Goal: Task Accomplishment & Management: Complete application form

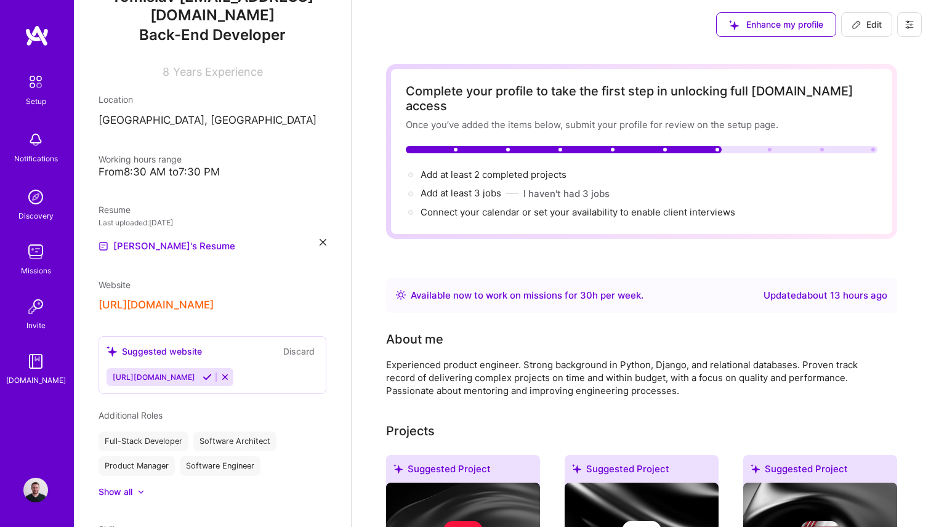
scroll to position [156, 0]
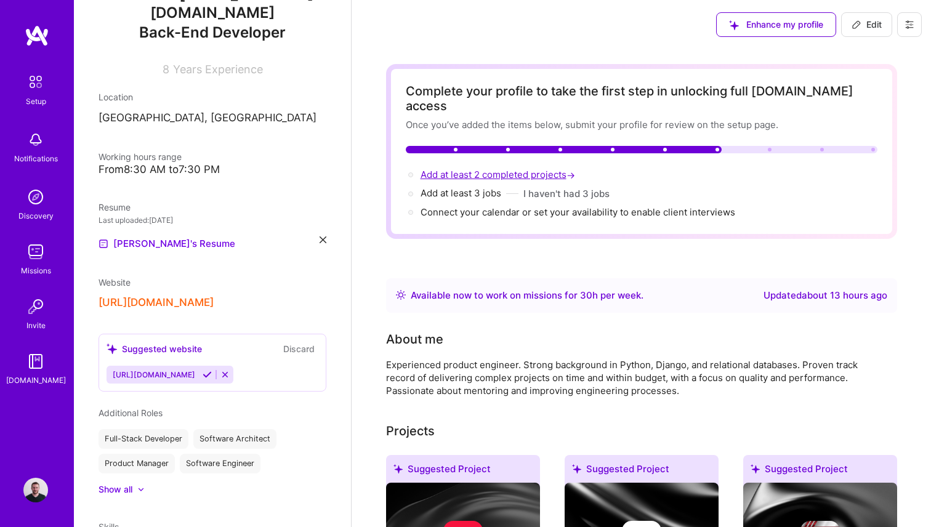
click at [462, 169] on span "Add at least 2 completed projects →" at bounding box center [498, 175] width 157 height 12
select select "US"
select select "Right Now"
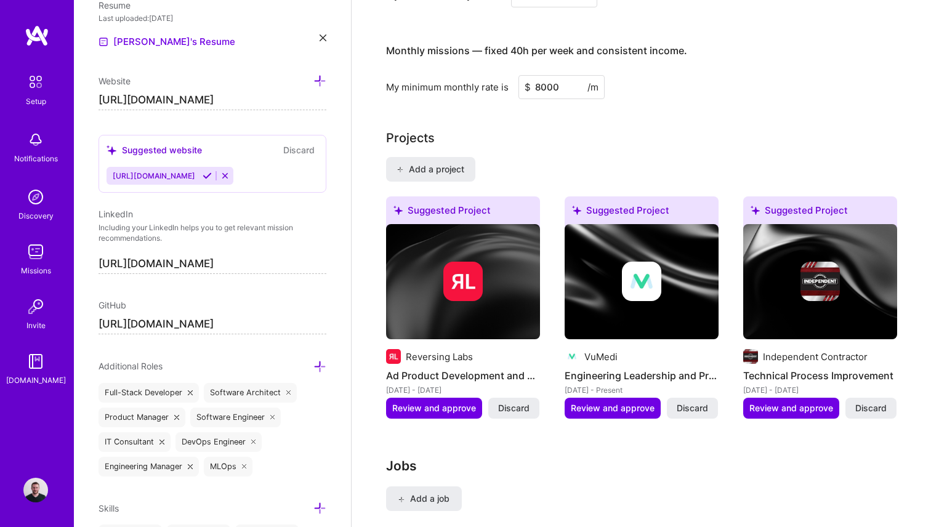
scroll to position [799, 0]
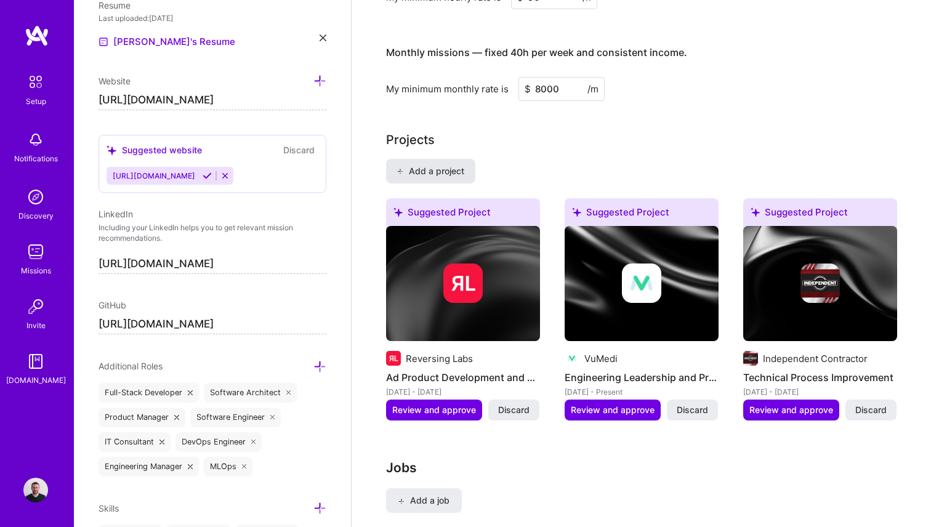
click at [424, 164] on button "Add a project" at bounding box center [430, 171] width 89 height 25
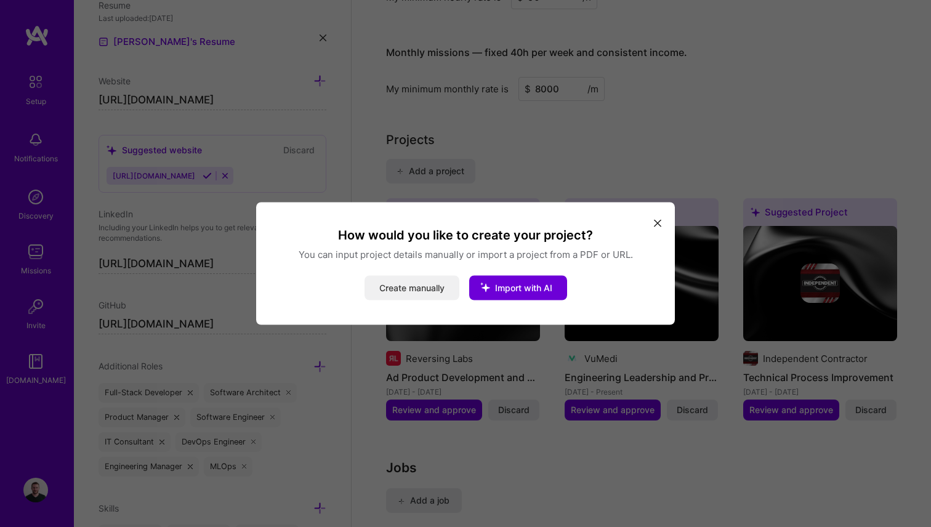
click at [426, 289] on button "Create manually" at bounding box center [411, 288] width 95 height 25
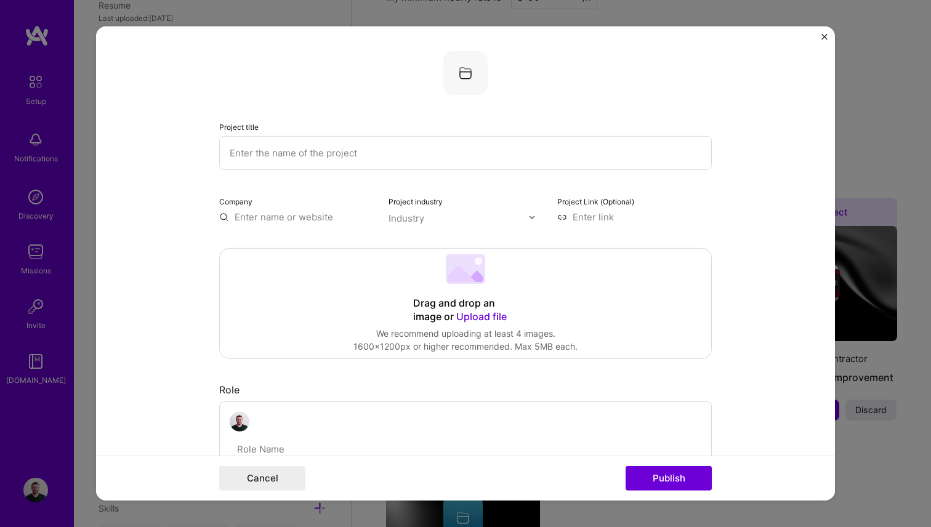
click at [271, 153] on input "text" at bounding box center [465, 153] width 492 height 34
click at [308, 324] on div "Drag and drop an image or Upload file Upload file We recommend uploading at lea…" at bounding box center [465, 304] width 491 height 110
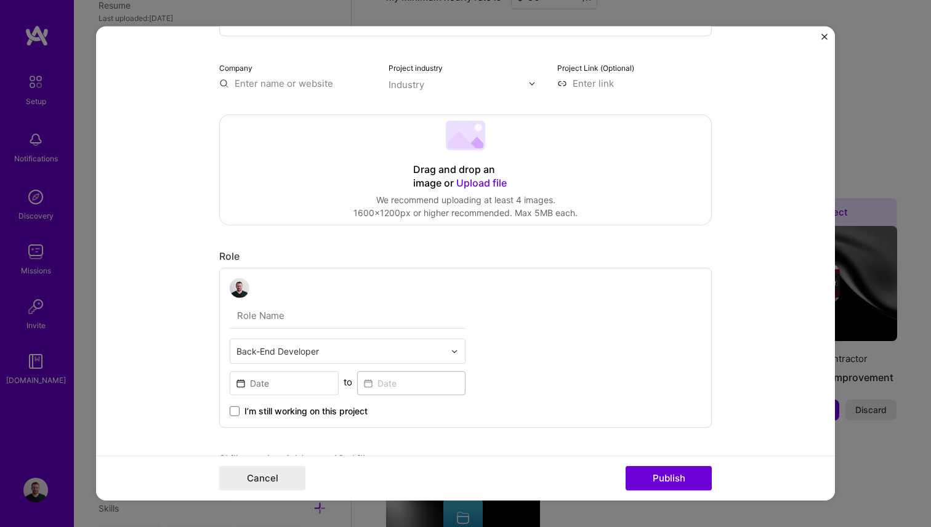
scroll to position [0, 0]
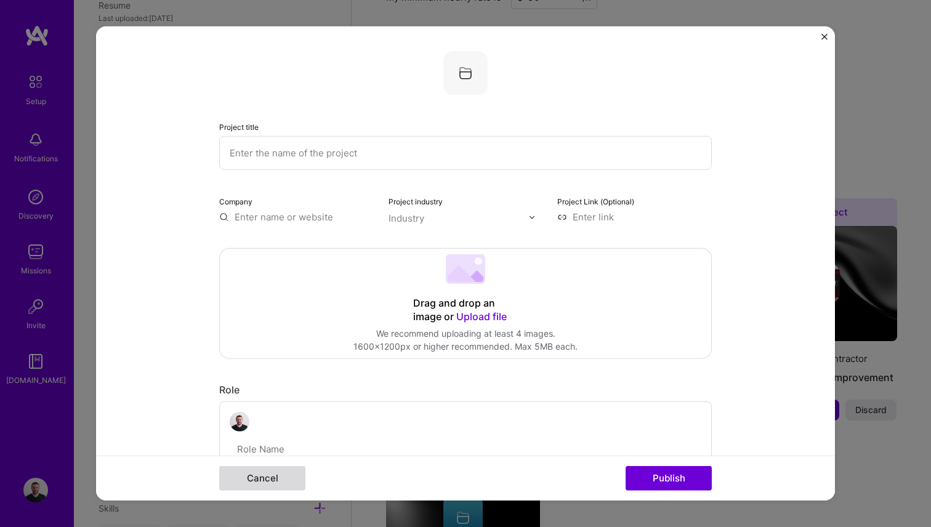
click at [241, 481] on button "Cancel" at bounding box center [262, 478] width 86 height 25
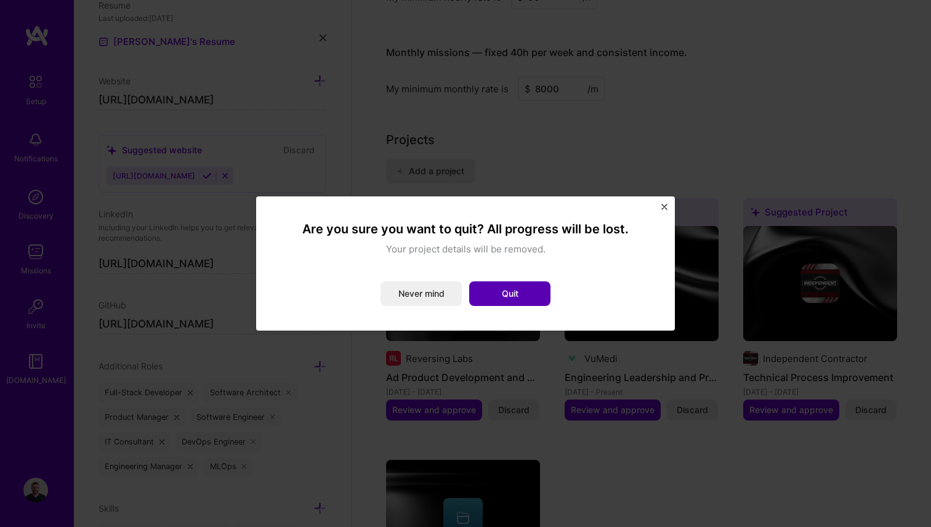
click at [508, 299] on button "Quit" at bounding box center [509, 293] width 81 height 25
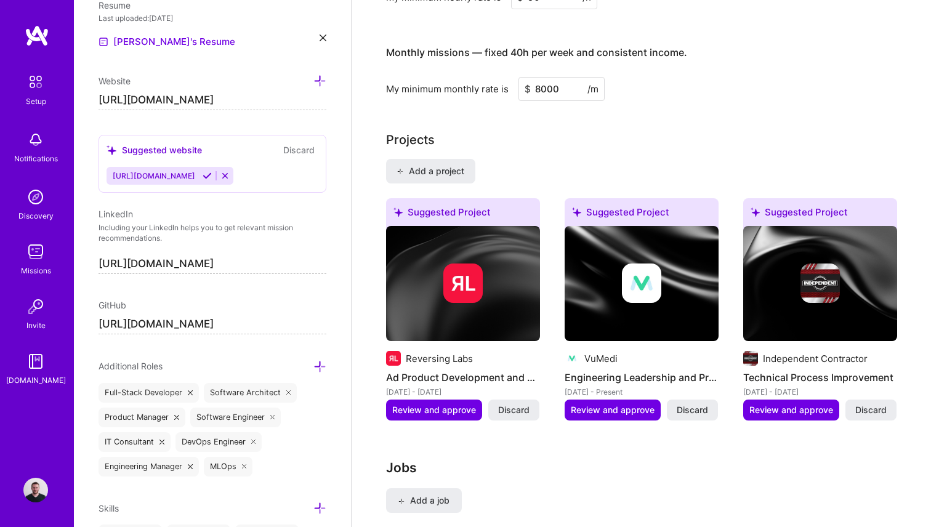
click at [37, 199] on img at bounding box center [35, 197] width 25 height 25
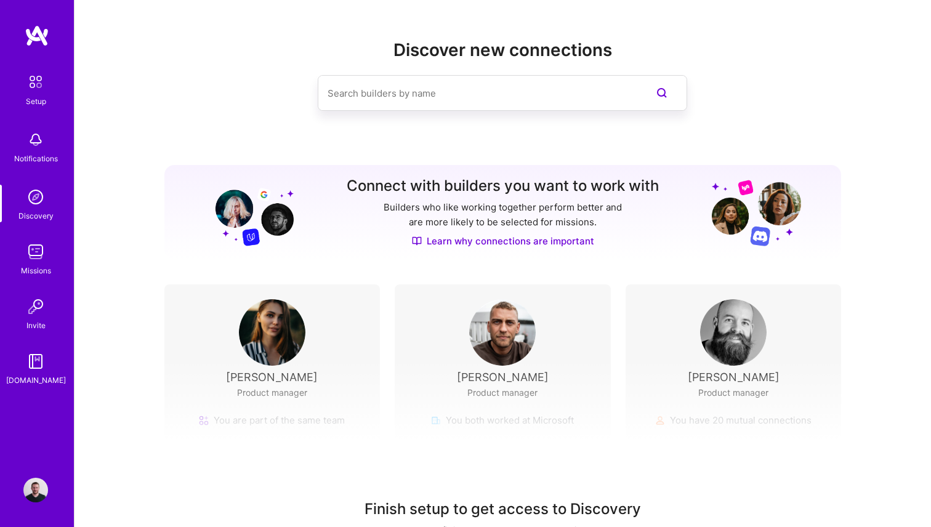
click at [402, 97] on input at bounding box center [477, 93] width 300 height 31
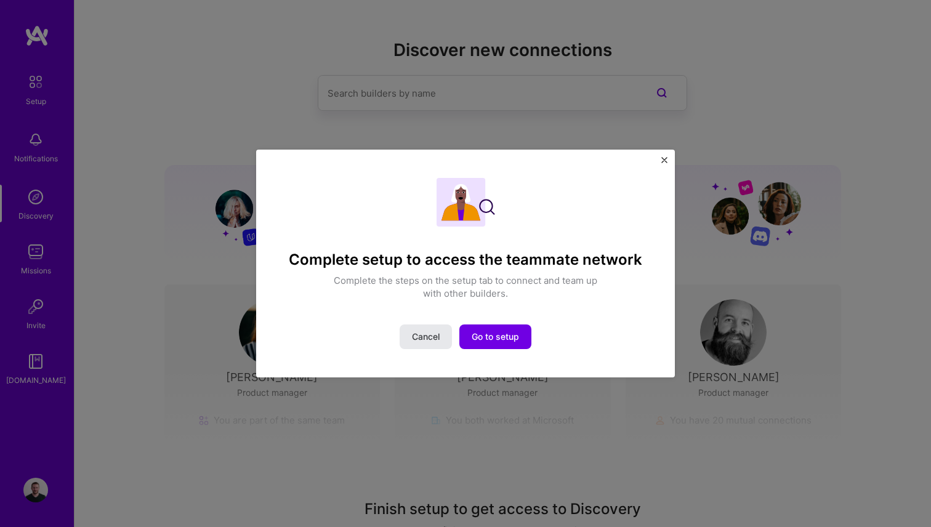
click at [424, 337] on span "Cancel" at bounding box center [426, 337] width 28 height 12
